Goal: Task Accomplishment & Management: Complete application form

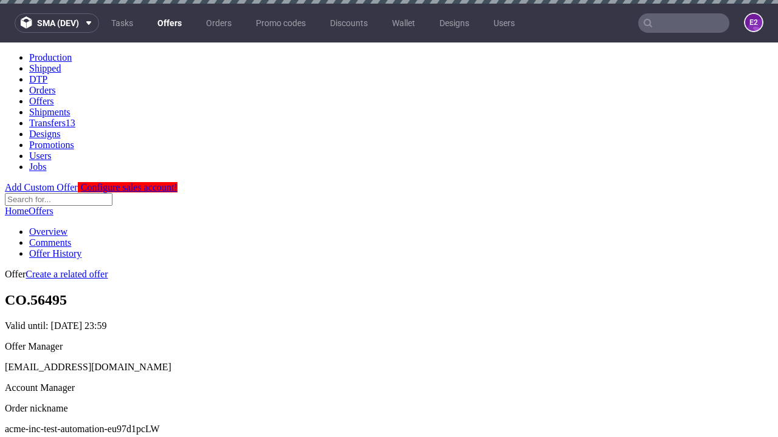
scroll to position [4, 0]
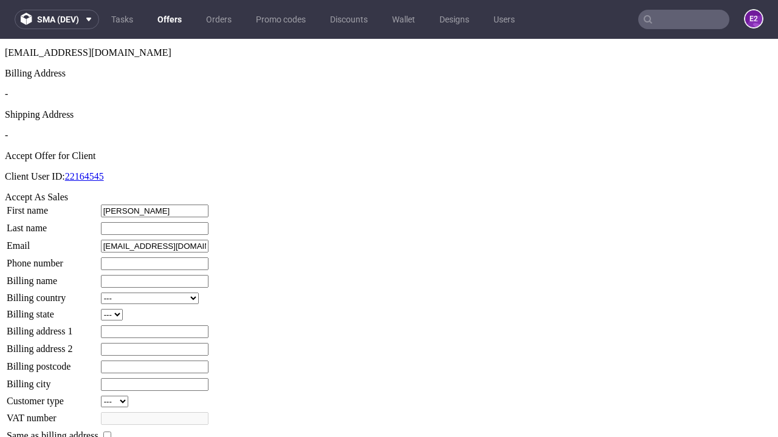
type input "[PERSON_NAME]"
type input "1509813888"
type input "Rosanna67"
select select "13"
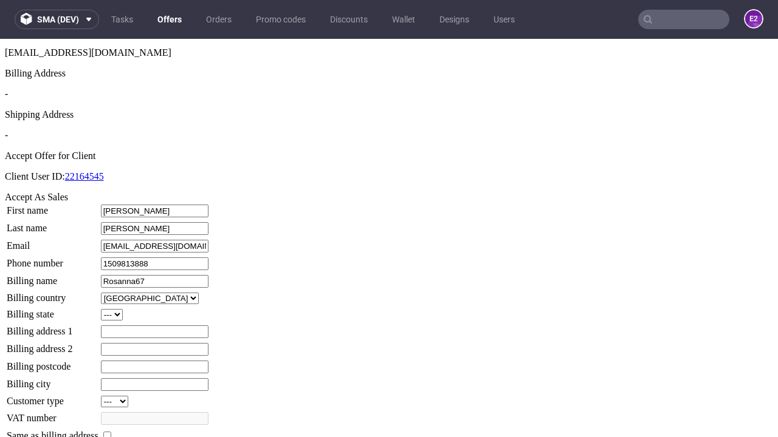
select select "132"
type input "Rosanna67"
type input "[STREET_ADDRESS]"
type input "UA15 9QA"
type input "Gleichner-under-[PERSON_NAME]"
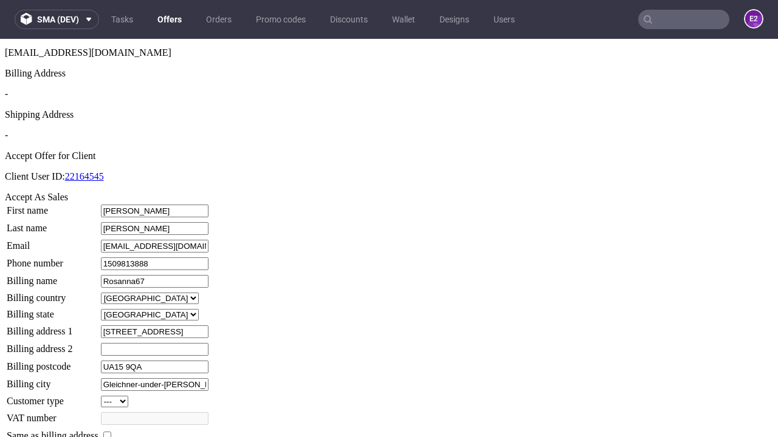
click at [111, 432] on input "checkbox" at bounding box center [107, 436] width 8 height 8
checkbox input "true"
type input "Rosanna67"
select select "13"
type input "[STREET_ADDRESS]"
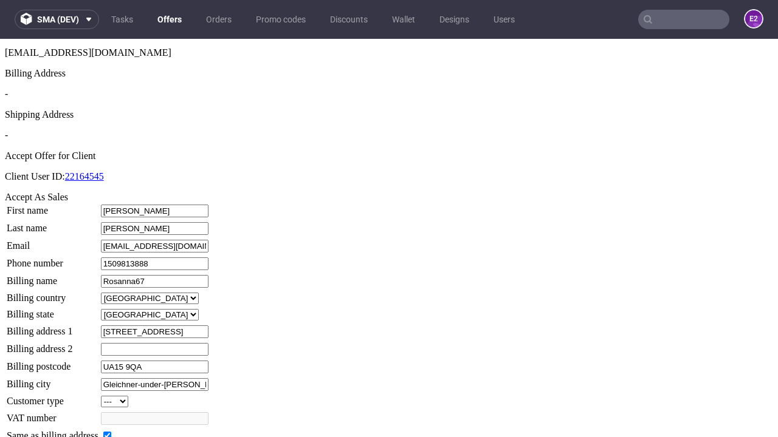
type input "UA15 9QA"
type input "Gleichner-under-[PERSON_NAME]"
